Goal: Transaction & Acquisition: Download file/media

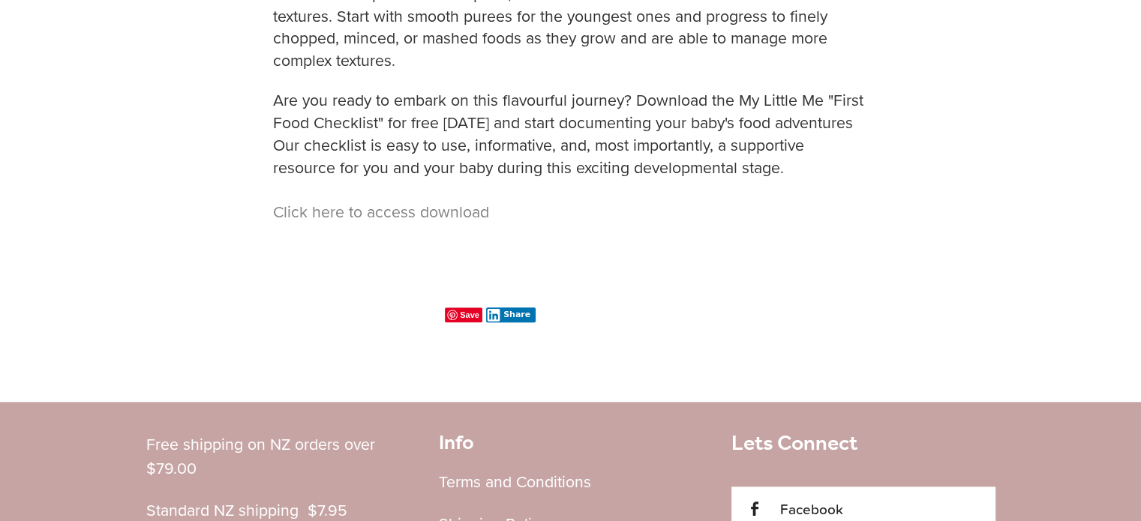
scroll to position [1347, 0]
click at [407, 210] on link "Click here to access download" at bounding box center [381, 210] width 216 height 22
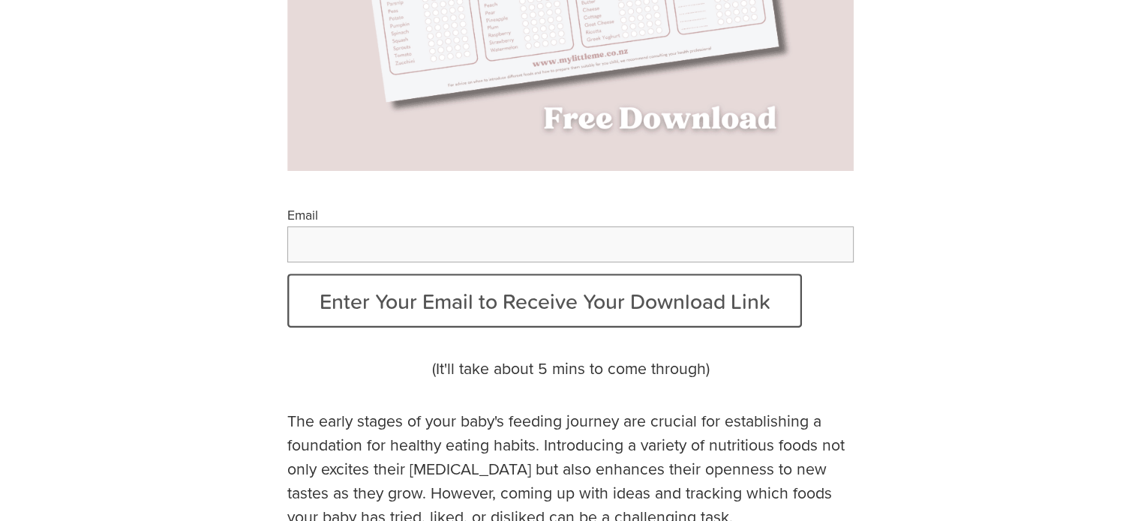
scroll to position [542, 0]
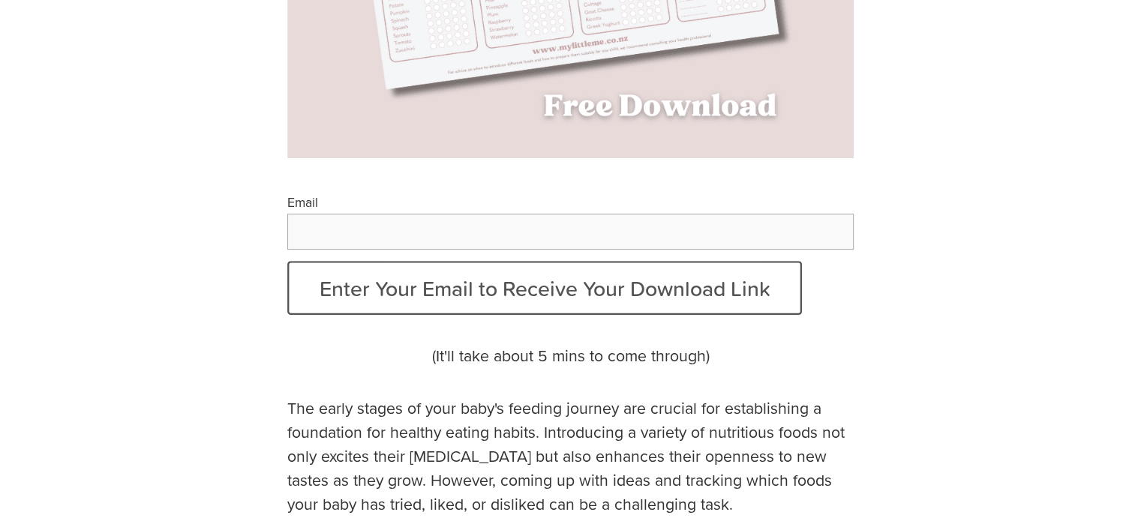
click at [393, 238] on input "Email" at bounding box center [570, 232] width 567 height 36
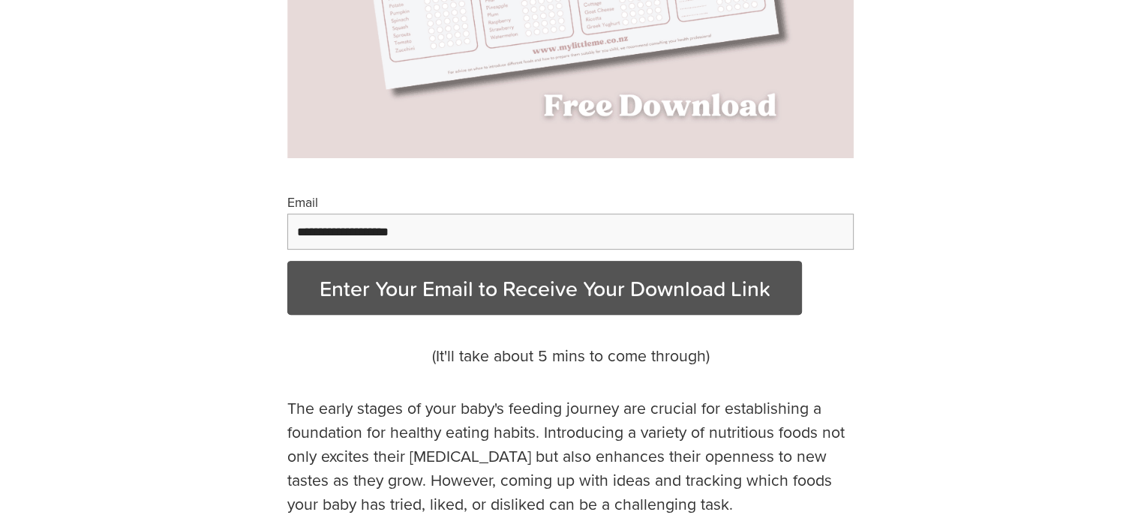
type input "**********"
click at [412, 287] on button "Enter Your Email to Receive Your Download Link" at bounding box center [544, 288] width 515 height 54
